Goal: Subscribe to service/newsletter

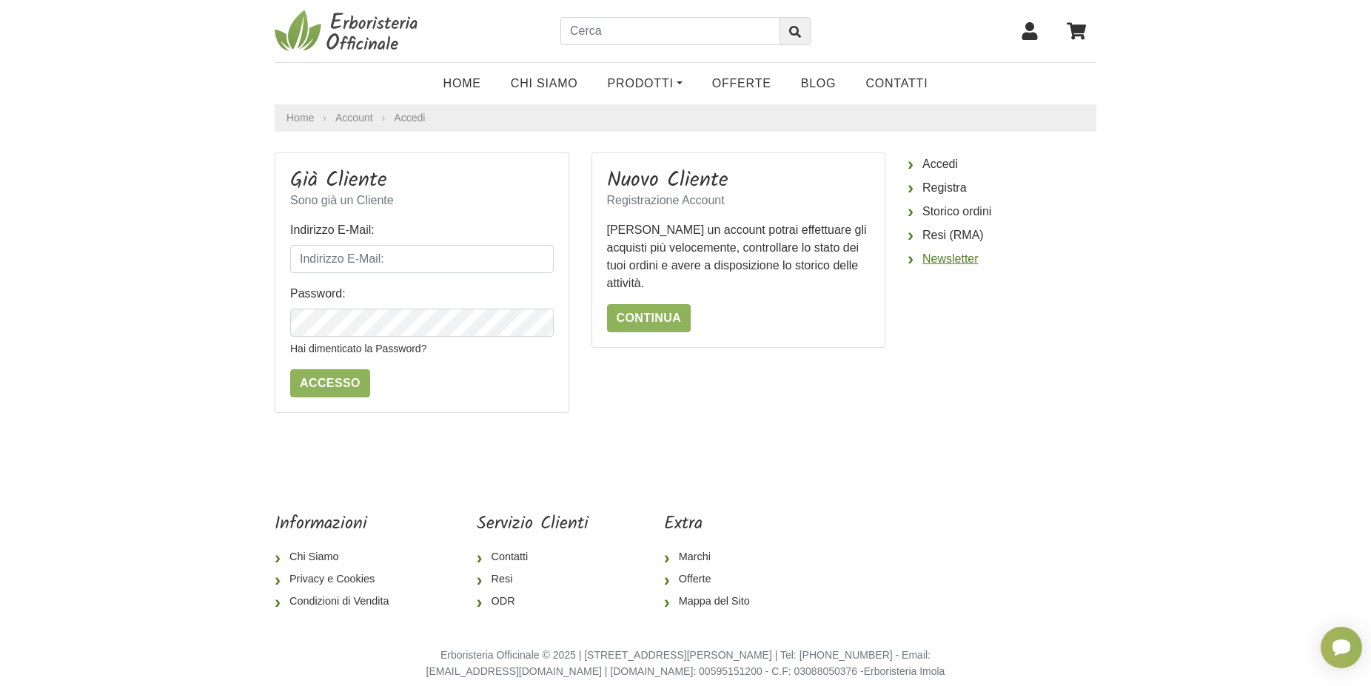
click at [921, 269] on link "Newsletter" at bounding box center [1002, 259] width 189 height 24
click at [936, 264] on link "Newsletter" at bounding box center [1002, 259] width 189 height 24
click at [935, 264] on link "Newsletter" at bounding box center [1002, 259] width 189 height 24
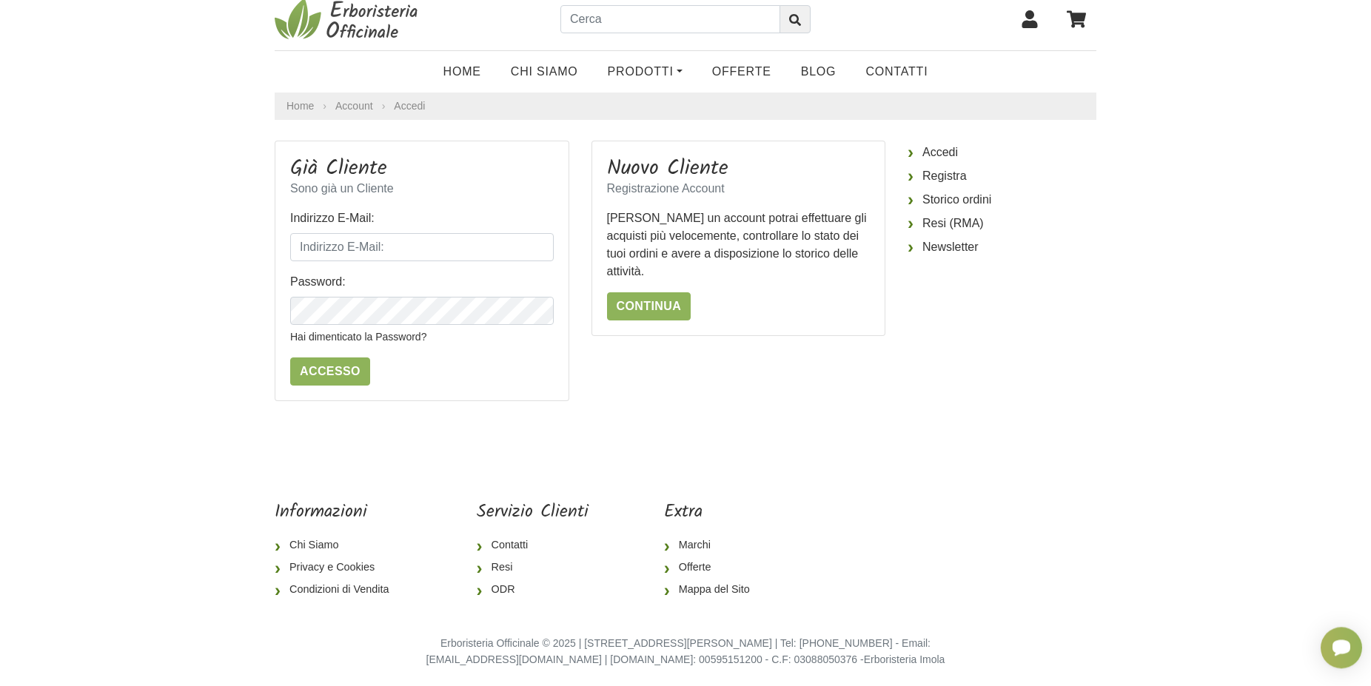
scroll to position [18, 0]
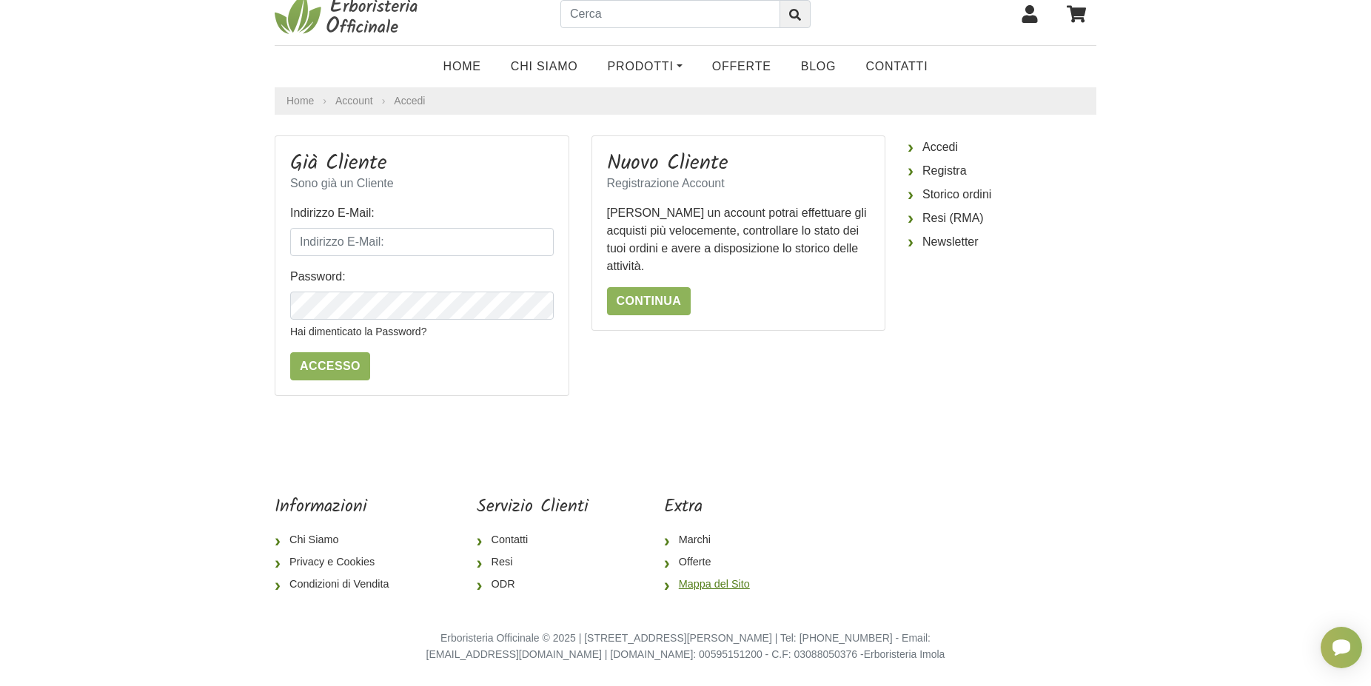
click at [693, 583] on link "Mappa del Sito" at bounding box center [713, 585] width 98 height 22
